Goal: Task Accomplishment & Management: Manage account settings

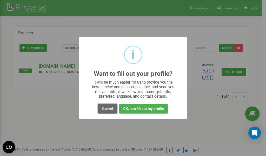
click at [110, 108] on button "Cancel" at bounding box center [107, 109] width 19 height 10
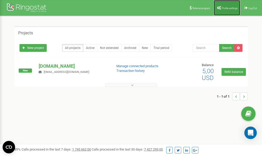
click at [224, 6] on link "Profile settings" at bounding box center [227, 8] width 27 height 16
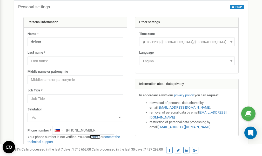
click at [99, 137] on link "verify it" at bounding box center [95, 137] width 11 height 4
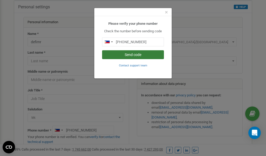
click at [133, 54] on button "Send code" at bounding box center [133, 54] width 62 height 9
